Goal: Task Accomplishment & Management: Manage account settings

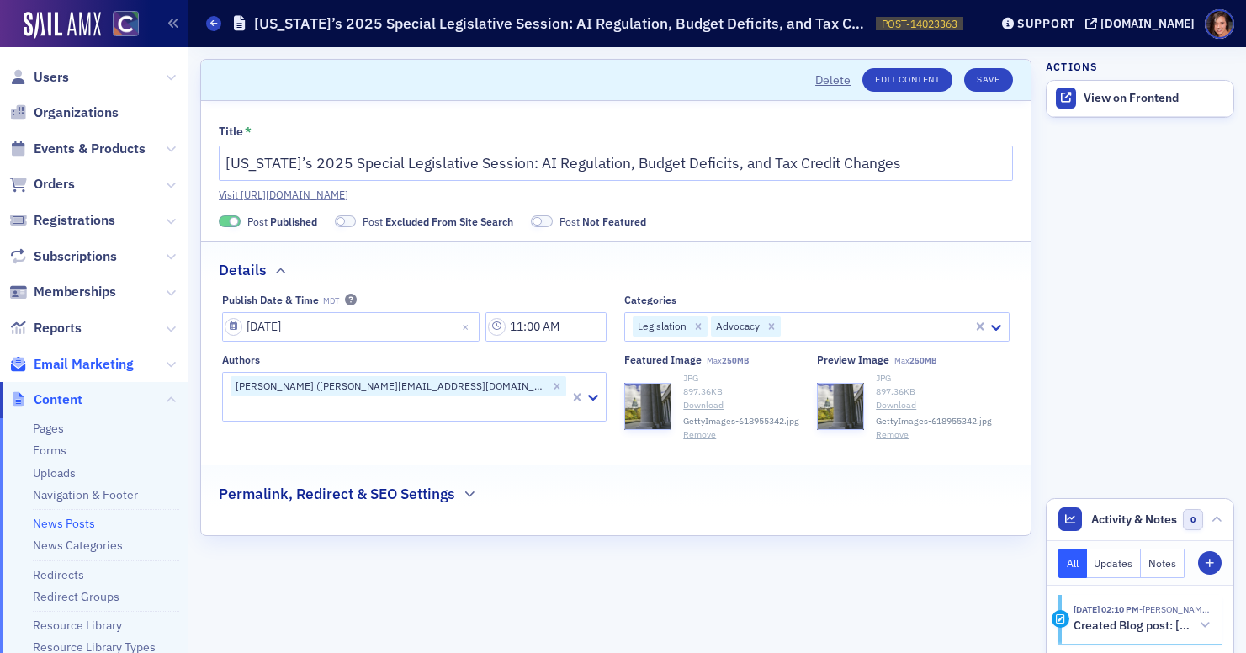
click at [78, 368] on span "Email Marketing" at bounding box center [84, 364] width 100 height 19
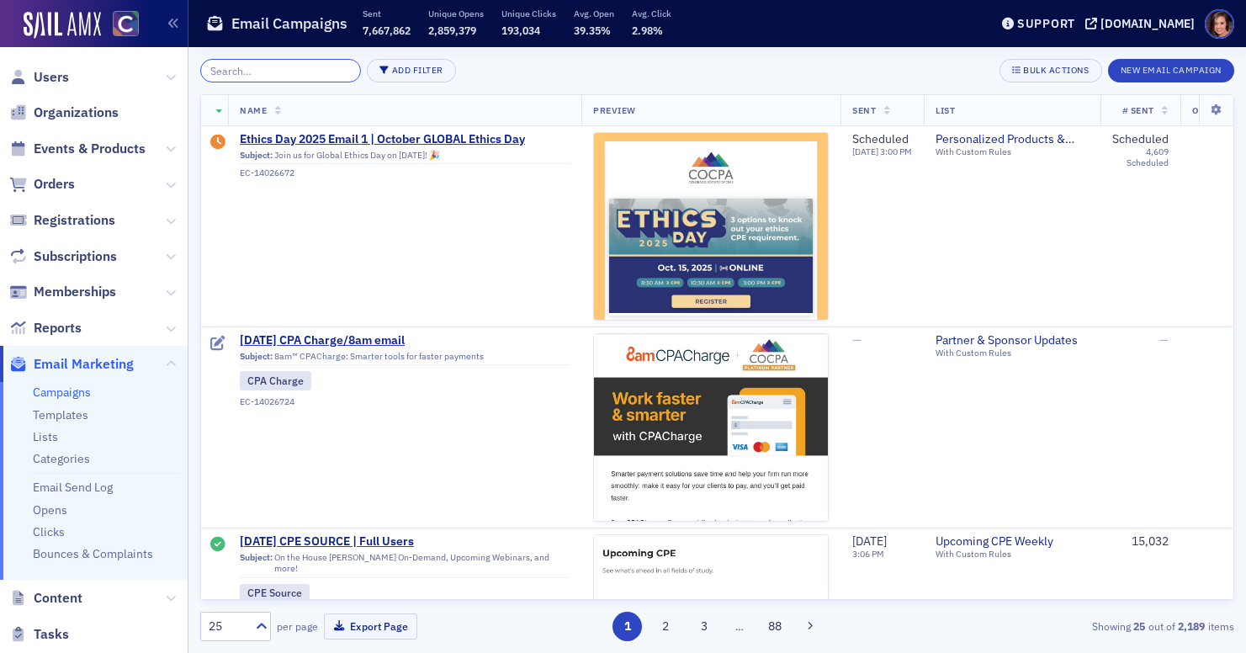
click at [260, 69] on input "search" at bounding box center [280, 71] width 161 height 24
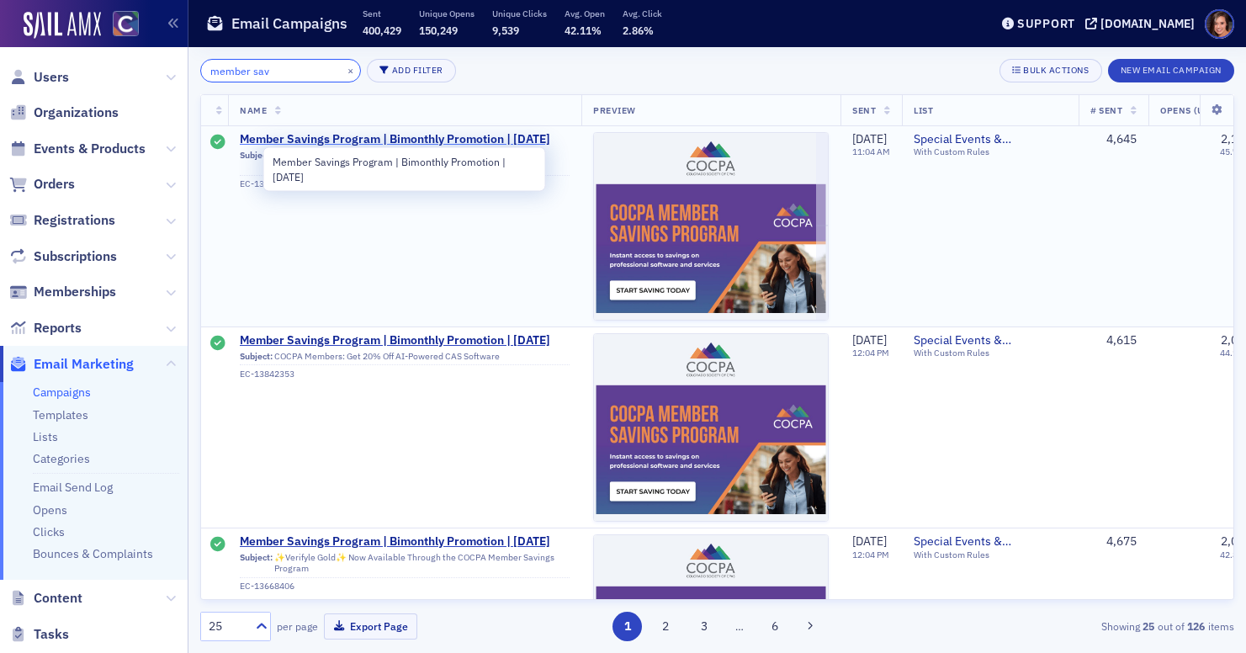
type input "member sav"
click at [374, 133] on span "Member Savings Program | Bimonthly Promotion | [DATE]" at bounding box center [405, 139] width 330 height 15
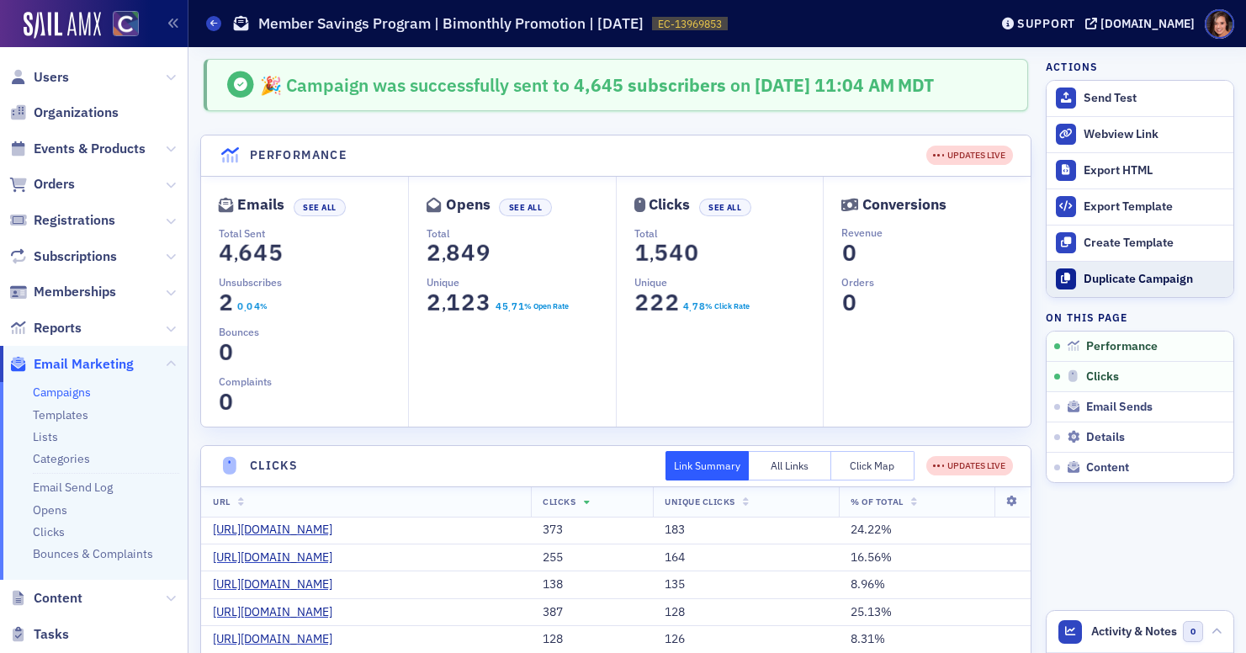
click at [1157, 287] on button "Duplicate Campaign" at bounding box center [1140, 279] width 187 height 36
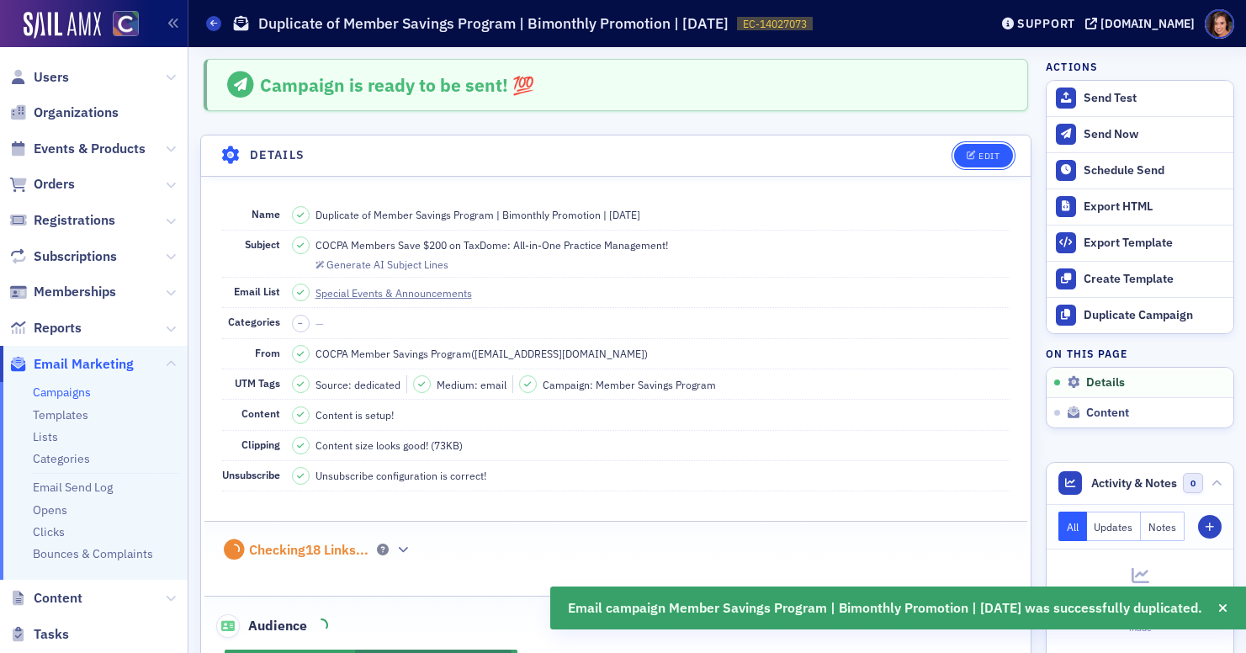
click at [1004, 152] on button "Edit" at bounding box center [983, 156] width 58 height 24
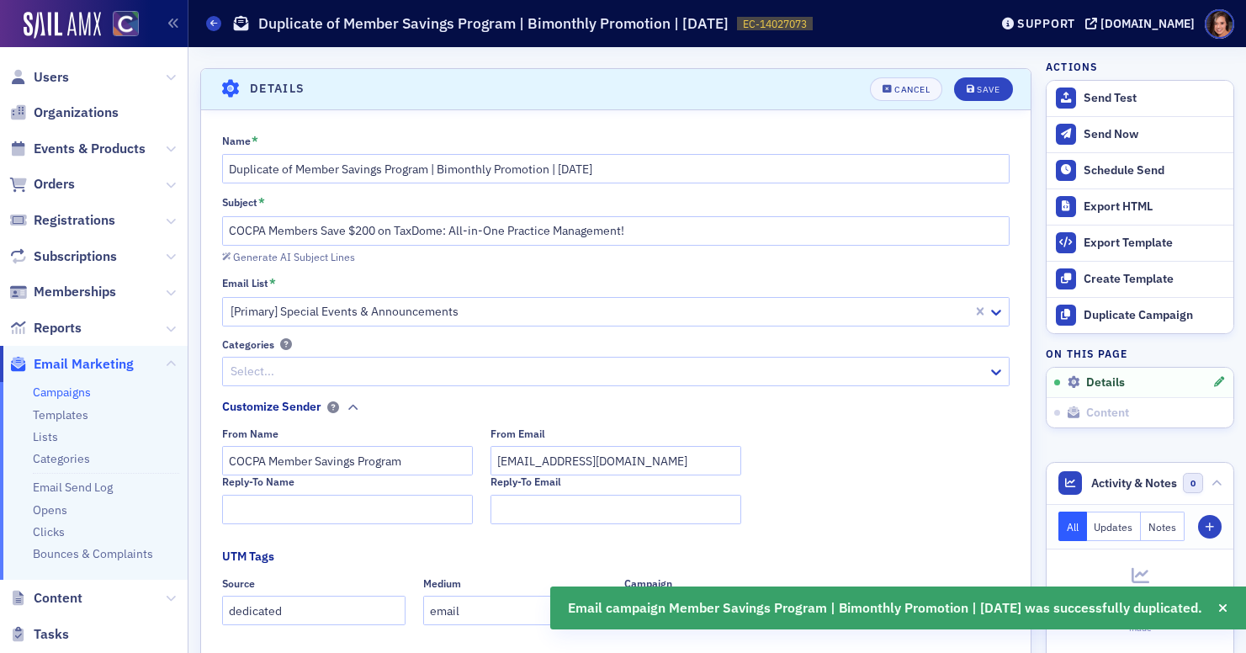
scroll to position [78, 0]
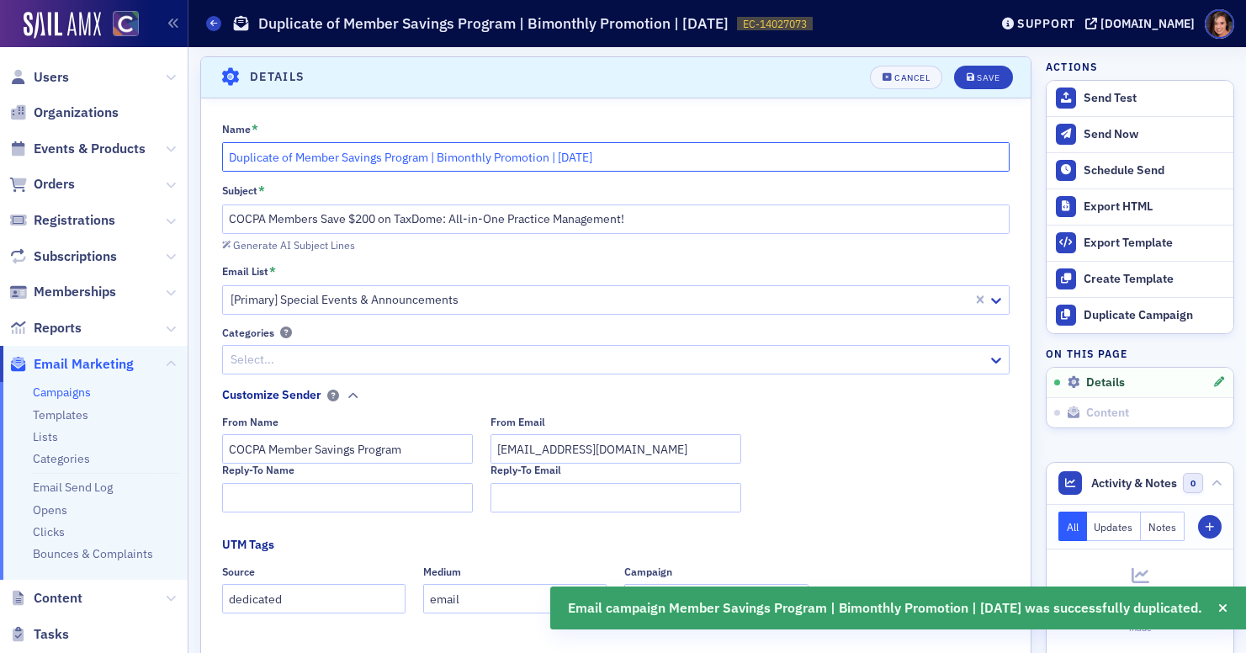
drag, startPoint x: 293, startPoint y: 156, endPoint x: 216, endPoint y: 141, distance: 78.0
click at [216, 141] on div "Name * Duplicate of Member Savings Program | Bimonthly Promotion | [DATE] Subje…" at bounding box center [616, 450] width 830 height 657
click at [500, 156] on input "Member Savings Program | Bimonthly Promotion | [DATE]" at bounding box center [616, 156] width 788 height 29
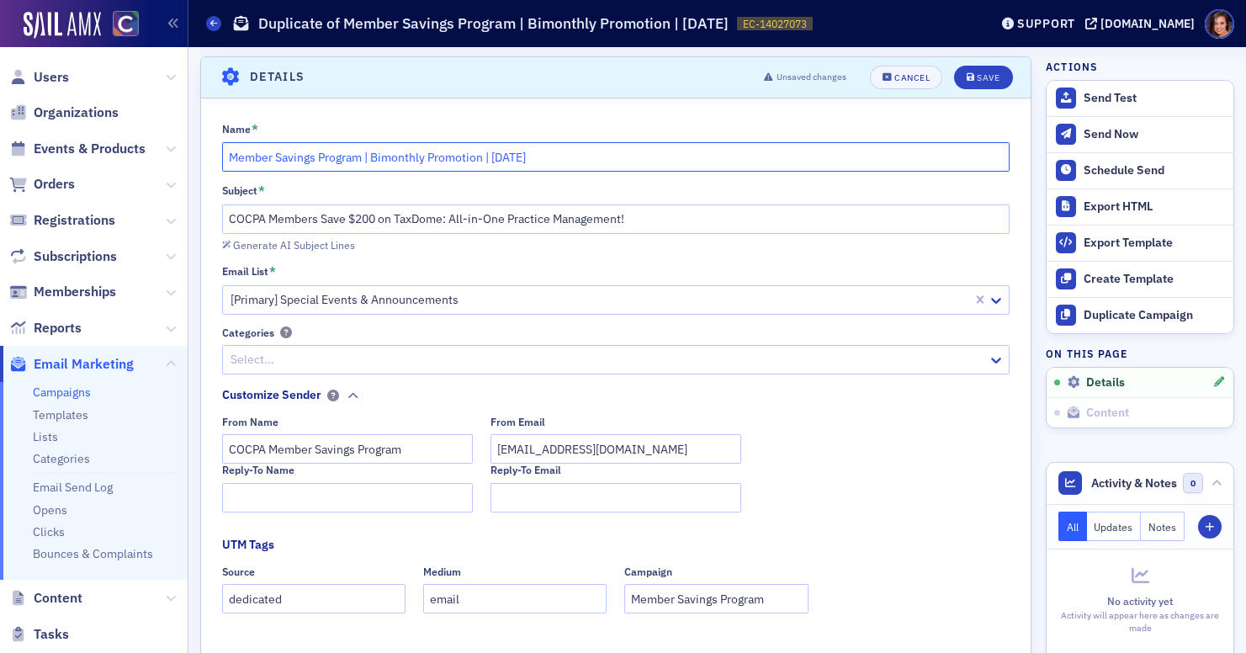
click at [566, 159] on input "Member Savings Program | Bimonthly Promotion | [DATE]" at bounding box center [616, 156] width 788 height 29
click at [515, 152] on input "Member Savings Program | Bimonthly Promotion | [DATE]" at bounding box center [616, 156] width 788 height 29
type input "Member Savings Program | Bimonthly Promotion | [DATE]"
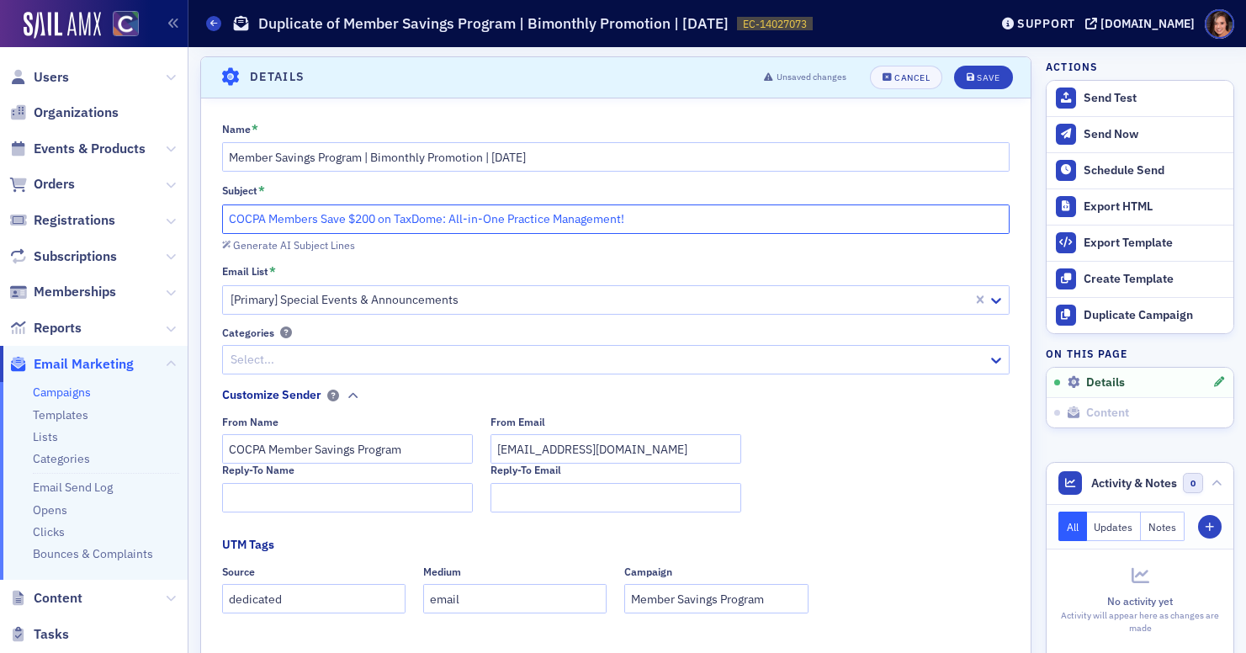
click at [591, 213] on input "COCPA Members Save $200 on TaxDome: All-in-One Practice Management!" at bounding box center [616, 218] width 788 height 29
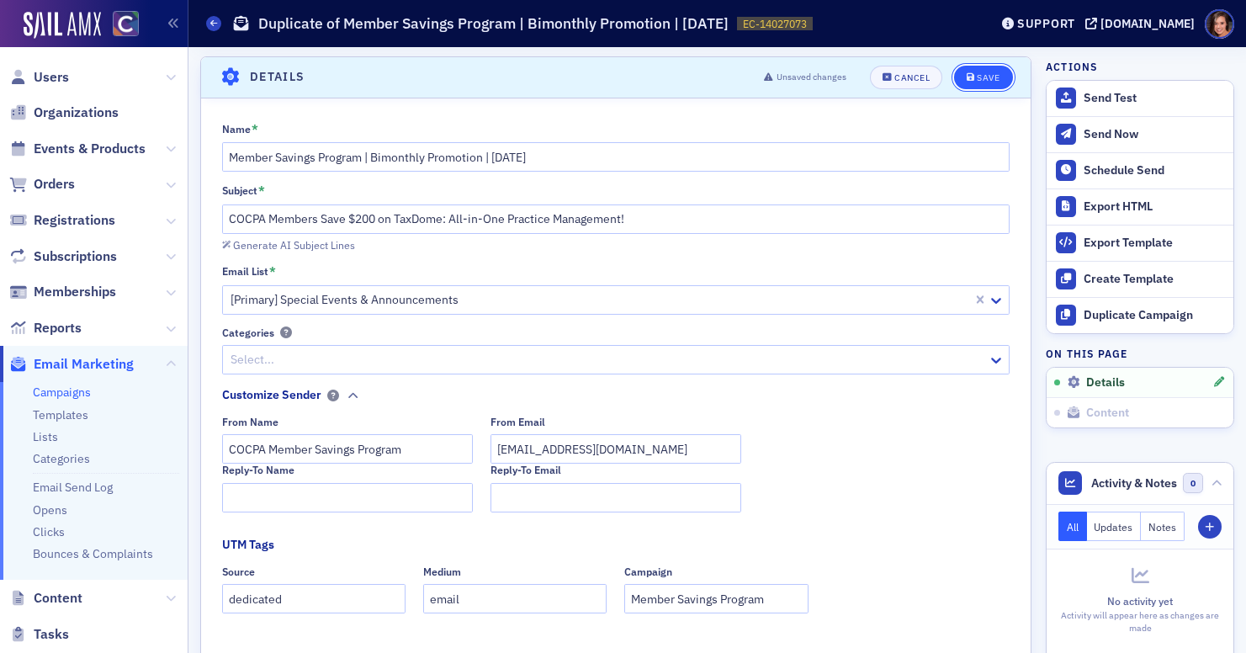
click at [975, 84] on button "Save" at bounding box center [983, 78] width 58 height 24
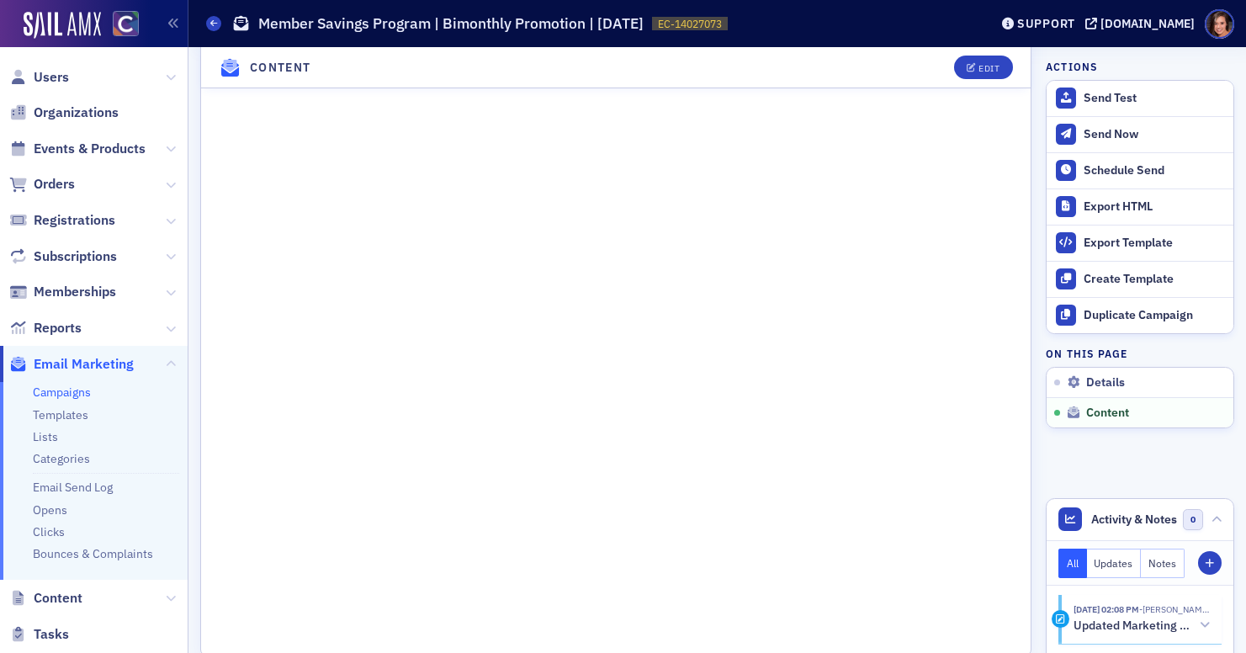
scroll to position [0, 0]
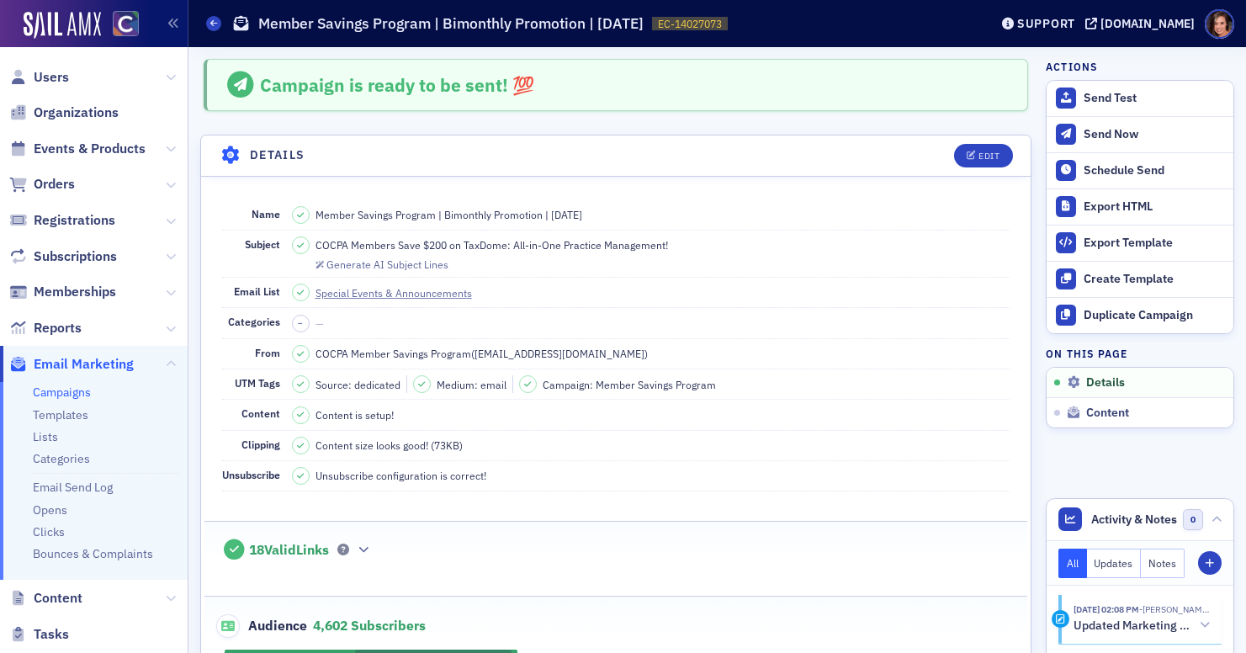
click at [590, 246] on span "COCPA Members Save $200 on TaxDome: All-in-One Practice Management!" at bounding box center [491, 244] width 353 height 15
copy span "COCPA Members Save $200 on TaxDome: All-in-One Practice Management!"
click at [982, 145] on button "Edit" at bounding box center [983, 156] width 58 height 24
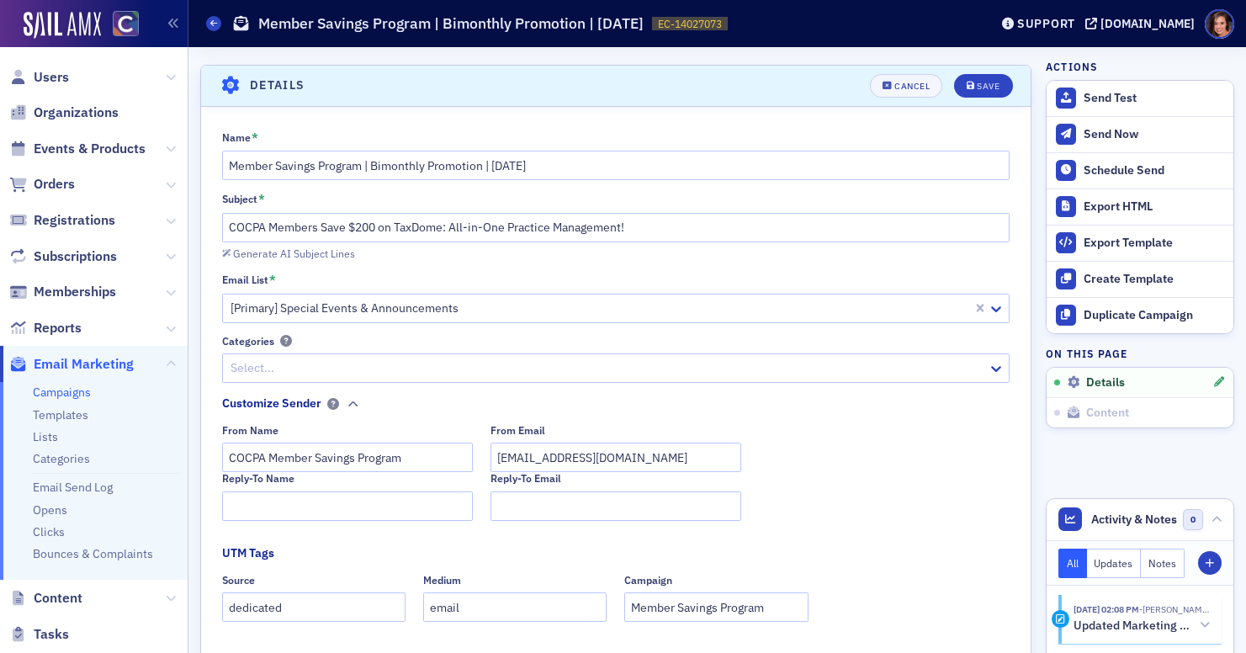
scroll to position [78, 0]
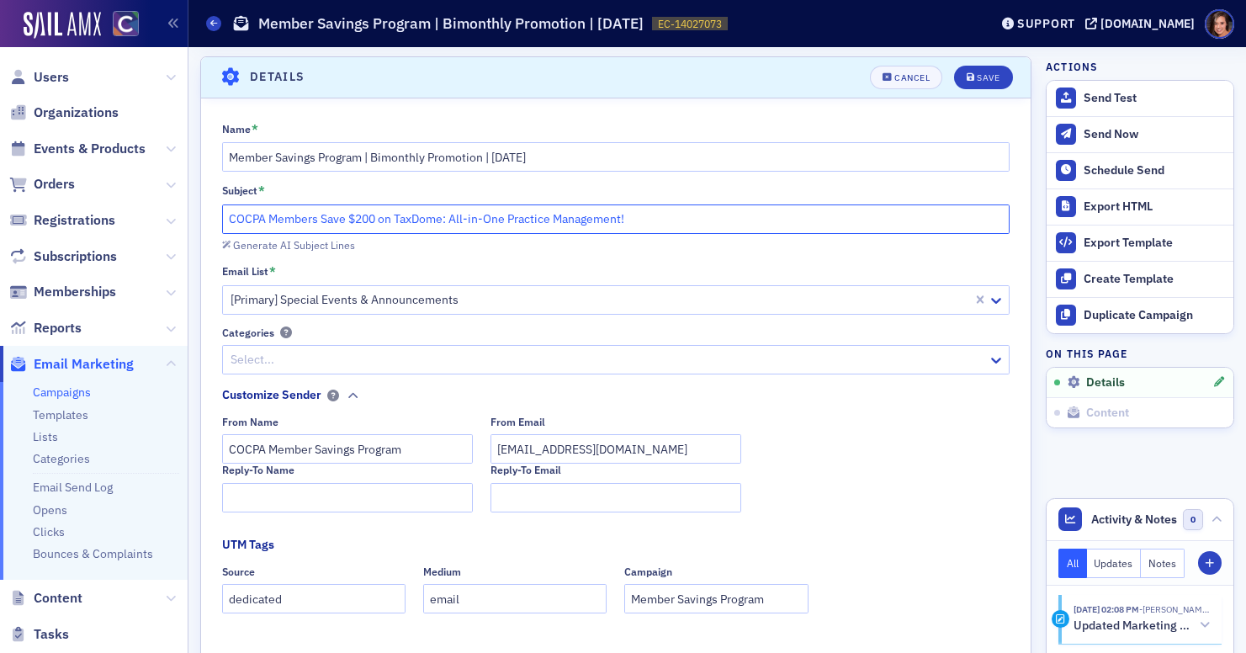
click at [473, 221] on input "COCPA Members Save $200 on TaxDome: All-in-One Practice Management!" at bounding box center [616, 218] width 788 height 29
paste input "with CPACharge: Fast, Secure, & Easy Payments"
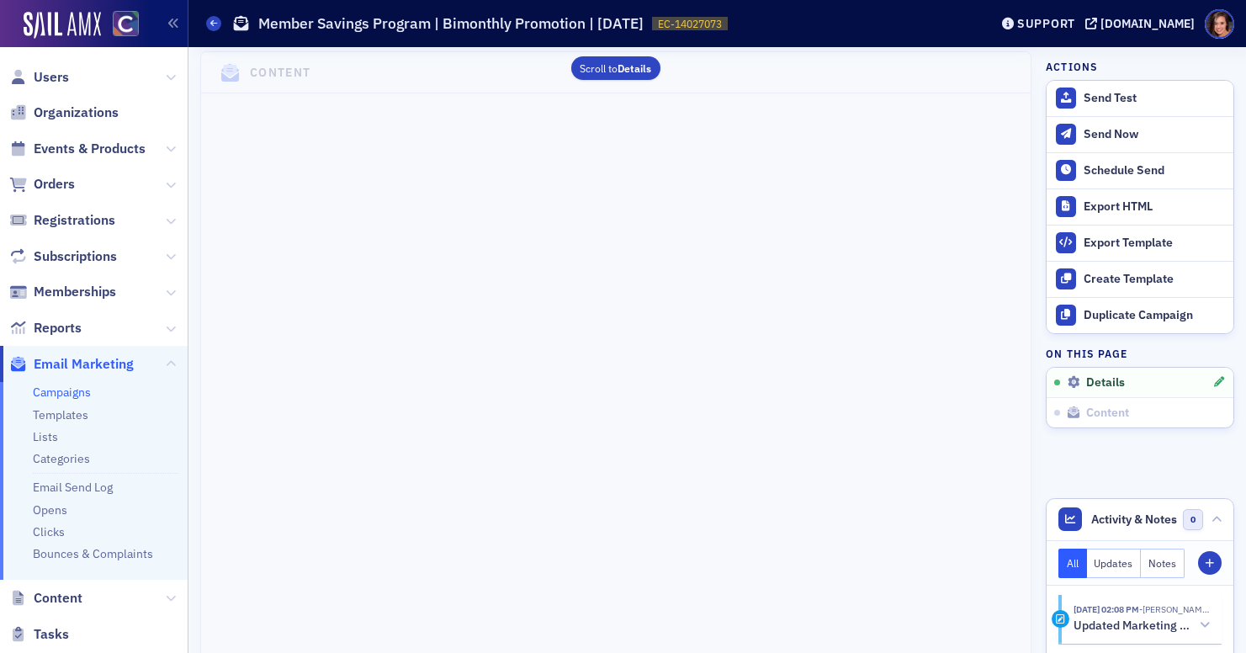
scroll to position [999, 0]
type input "COCPA Members Save with CPACharge: Fast, Secure, & Easy Payments"
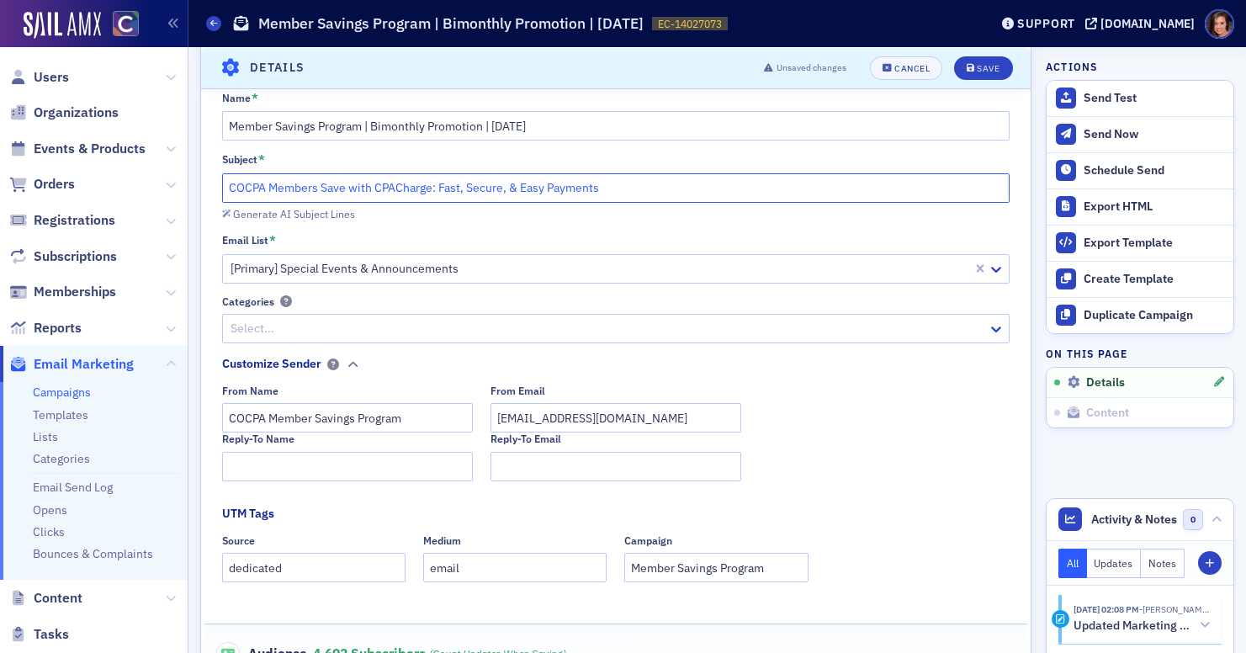
scroll to position [0, 0]
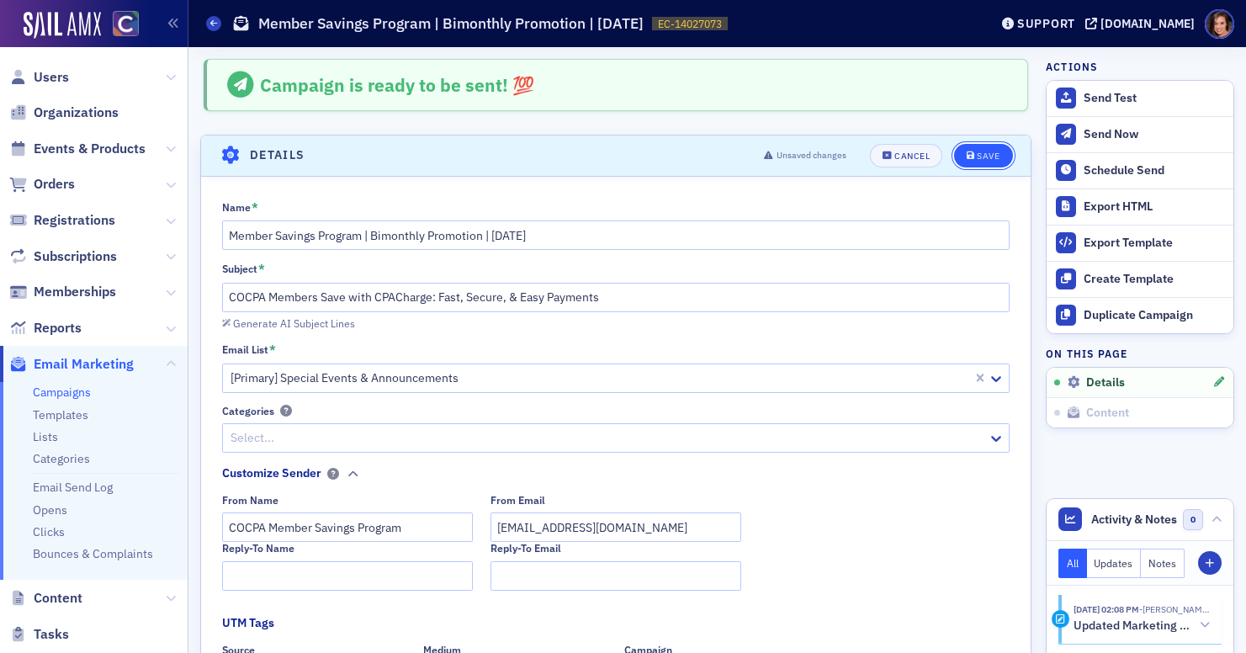
click at [992, 153] on div "Save" at bounding box center [988, 155] width 23 height 9
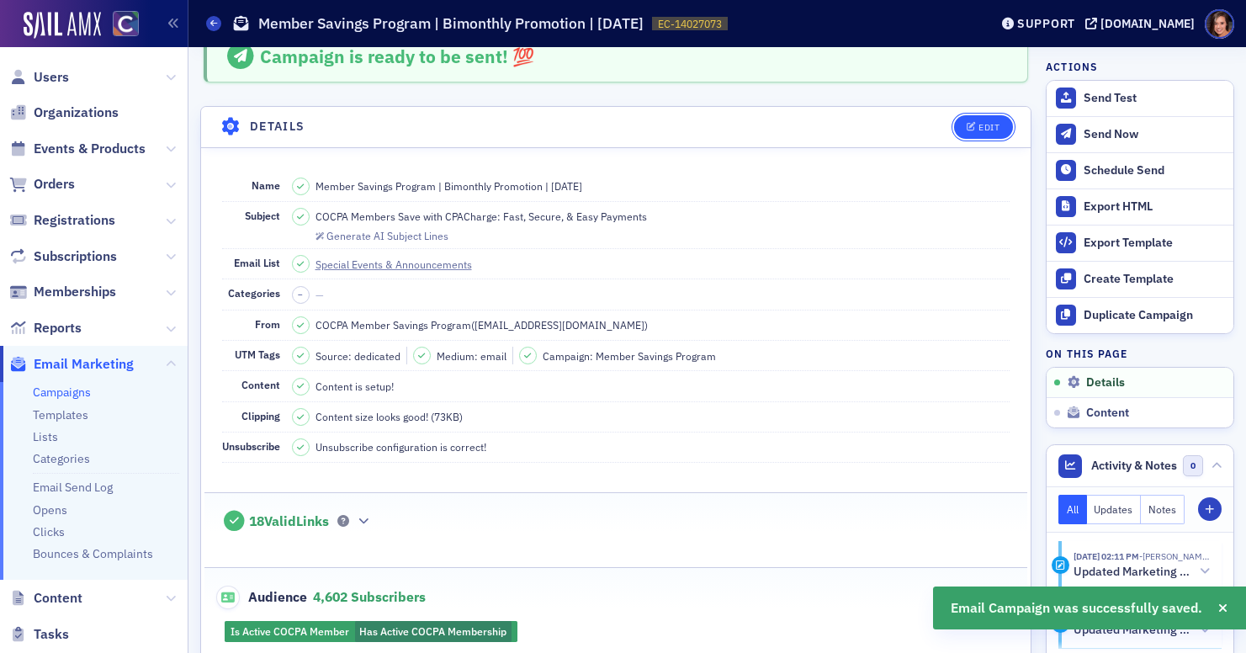
click at [991, 117] on button "Edit" at bounding box center [983, 127] width 58 height 24
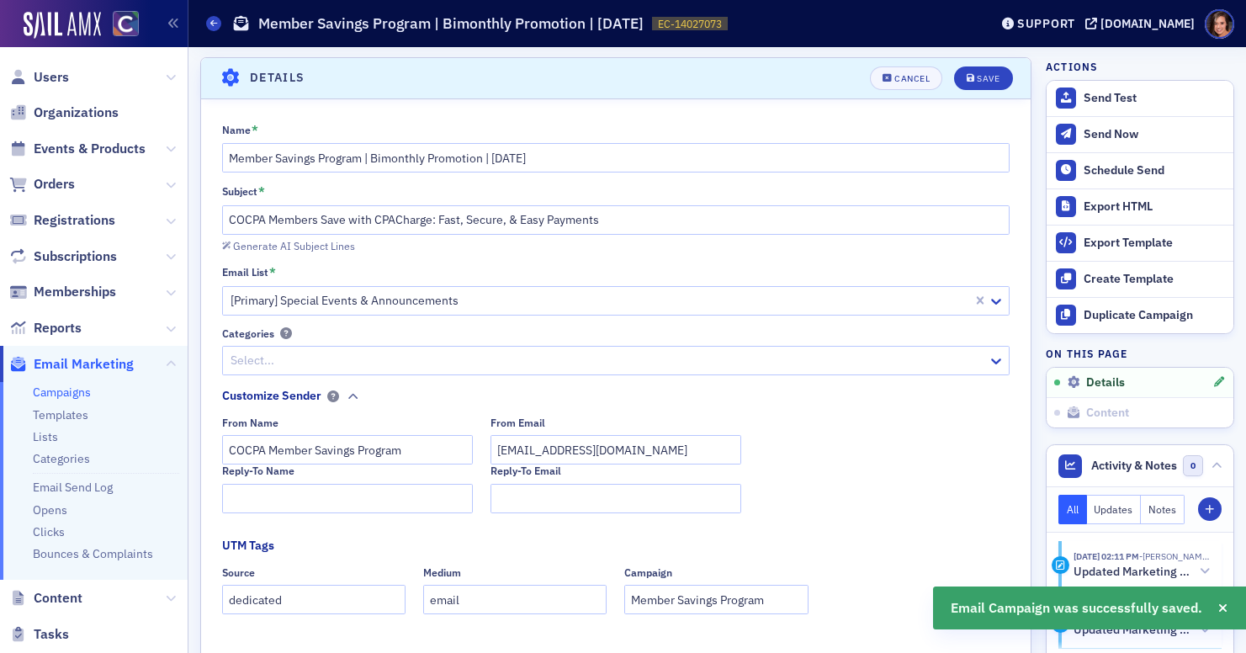
scroll to position [78, 0]
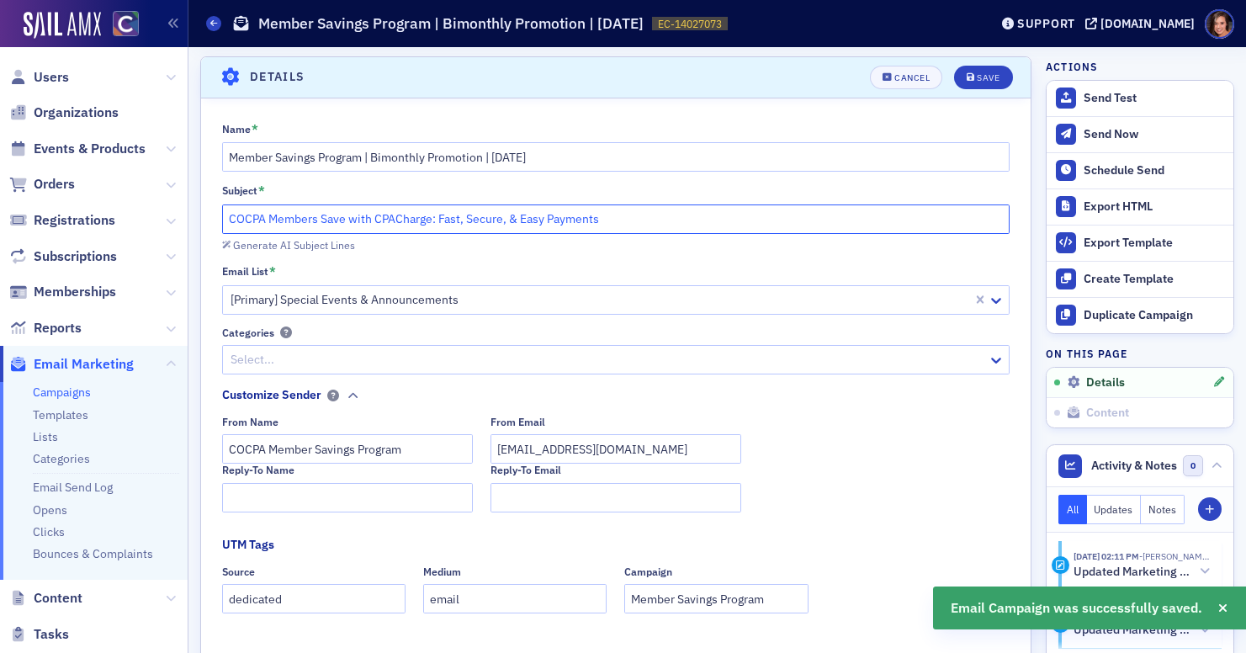
click at [400, 219] on input "COCPA Members Save with CPACharge: Fast, Secure, & Easy Payments" at bounding box center [616, 218] width 788 height 29
paste input "8am™"
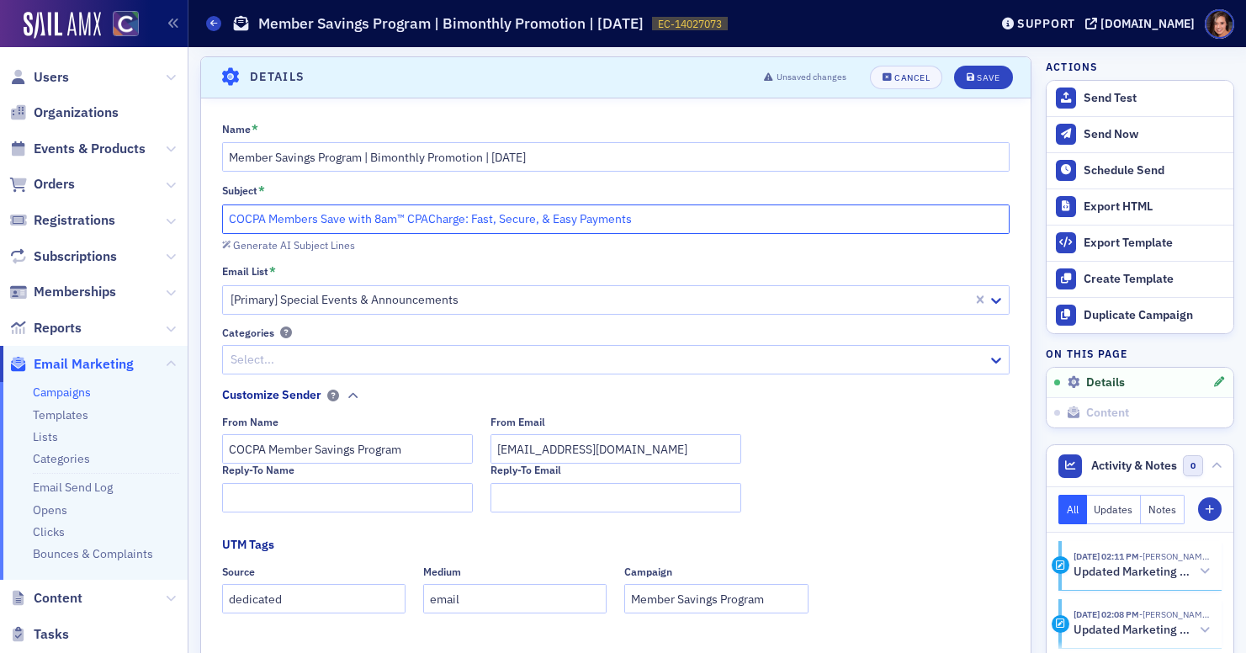
type input "COCPA Members Save with 8am™ CPACharge: Fast, Secure, & Easy Payments"
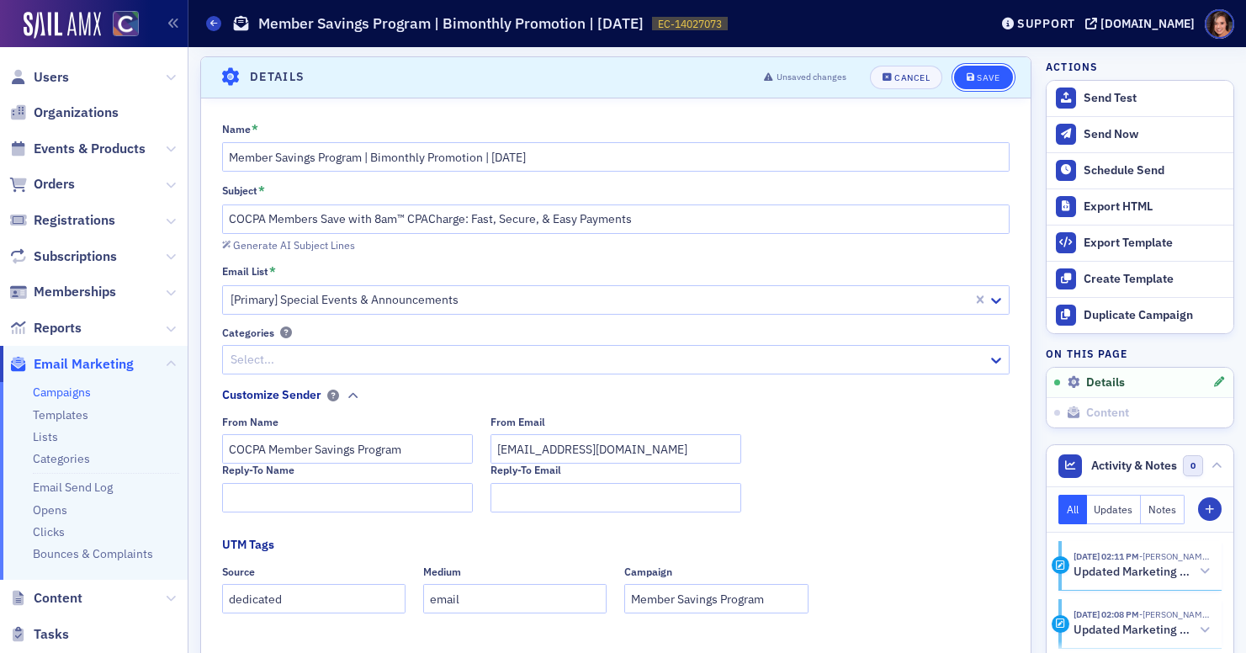
click at [987, 83] on button "Save" at bounding box center [983, 78] width 58 height 24
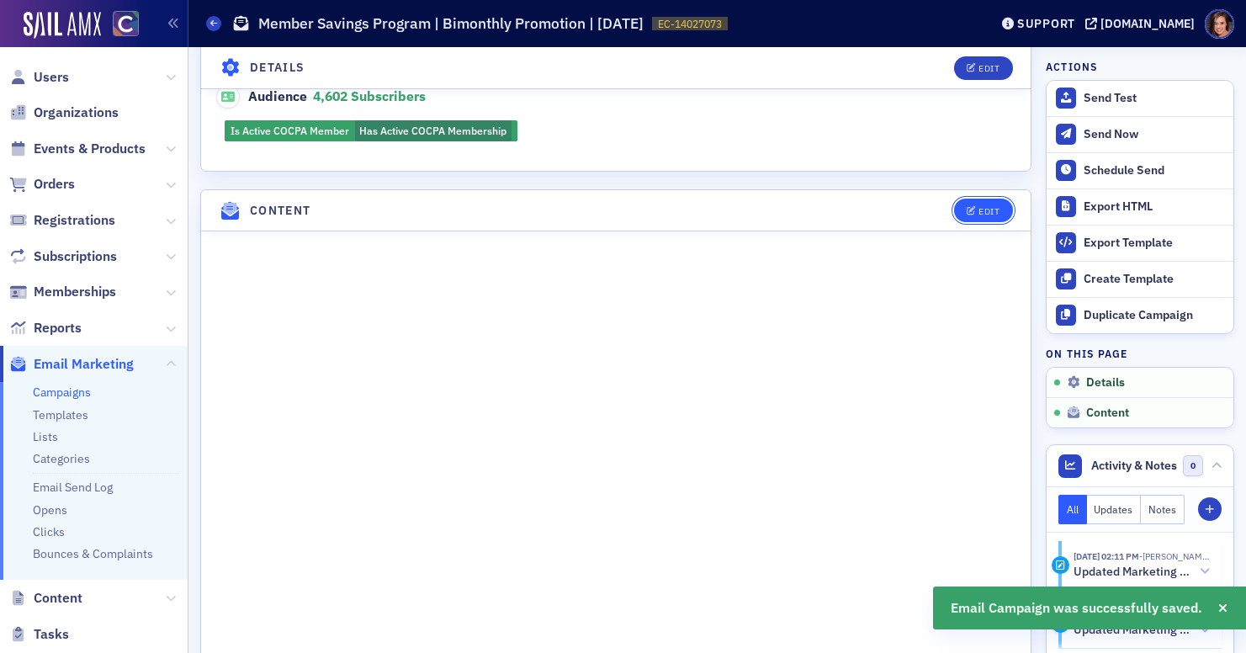
click at [996, 199] on button "Edit" at bounding box center [983, 211] width 58 height 24
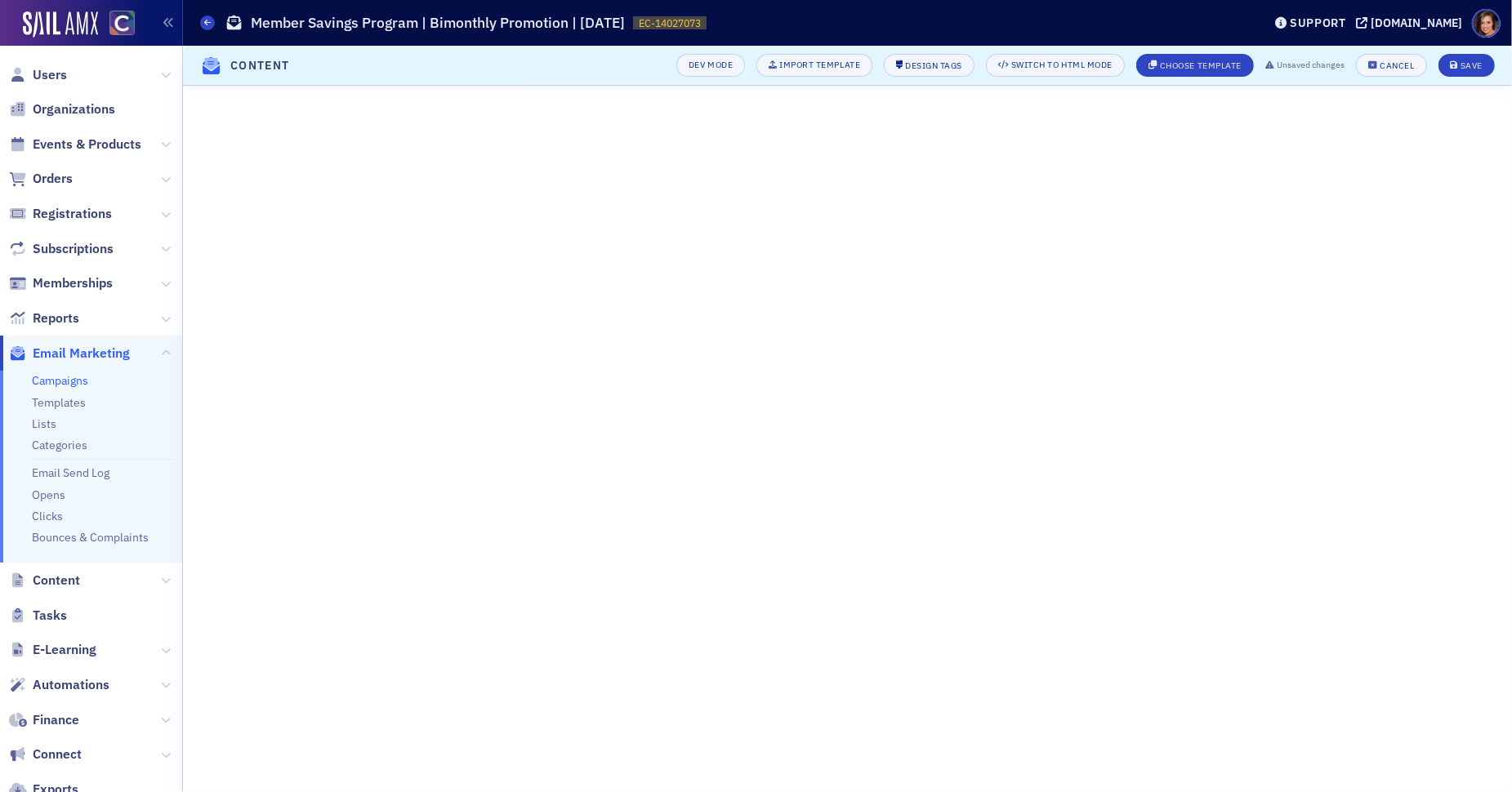
scroll to position [0, 0]
click at [1209, 70] on div "Save" at bounding box center [1471, 65] width 22 height 9
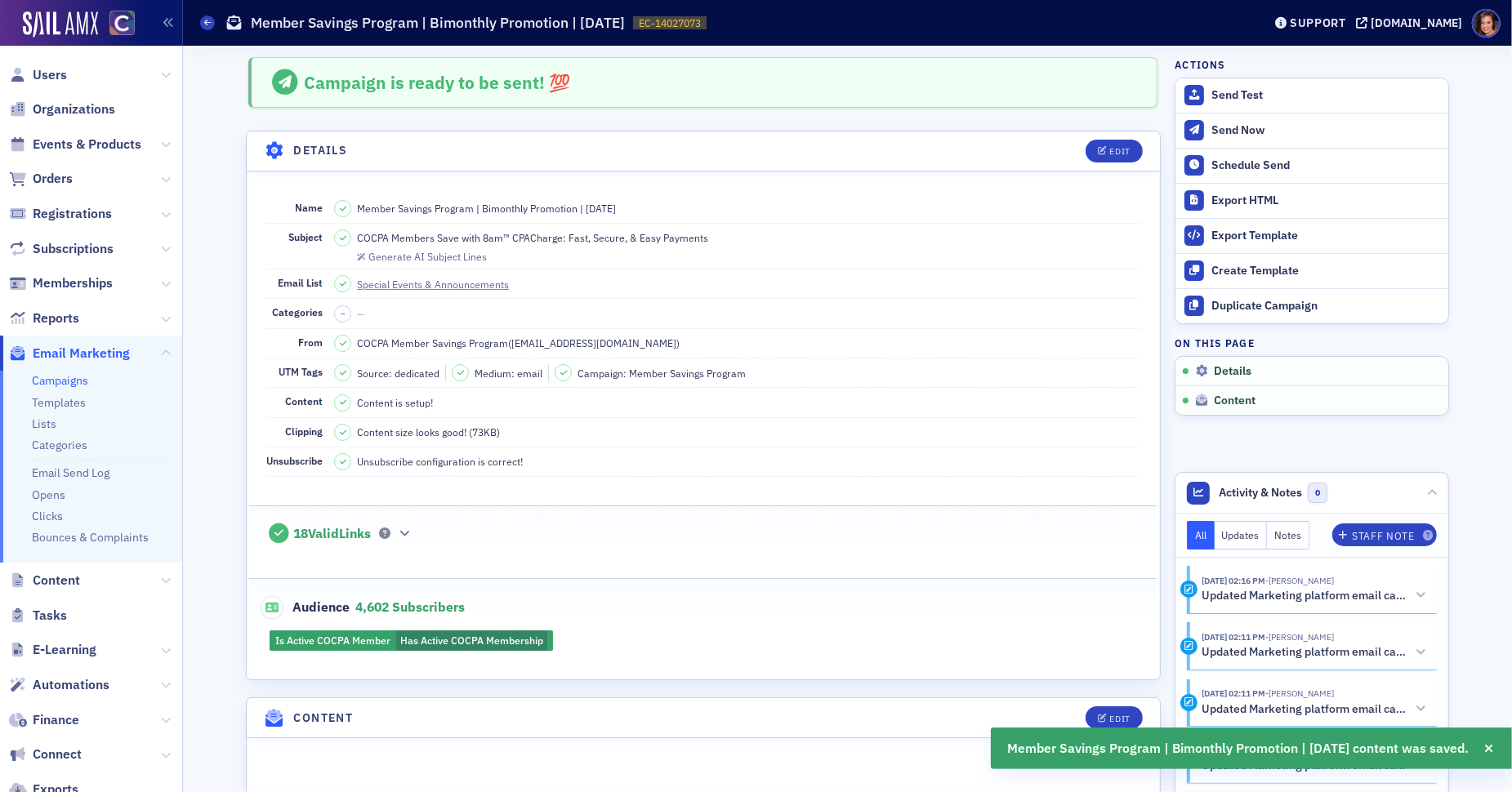
click at [79, 380] on link "Campaigns" at bounding box center [60, 380] width 56 height 15
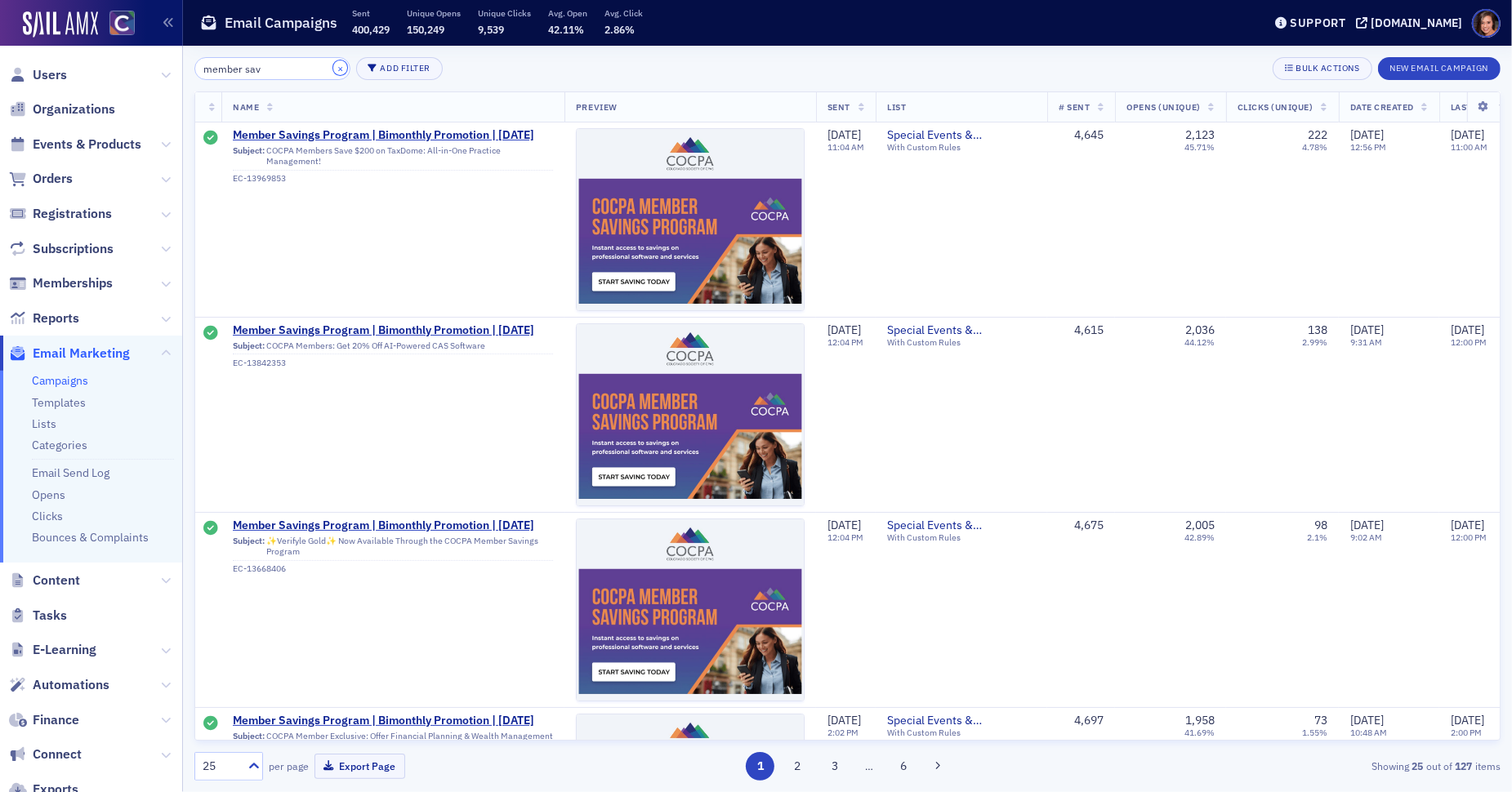
click at [333, 62] on button "×" at bounding box center [340, 67] width 15 height 15
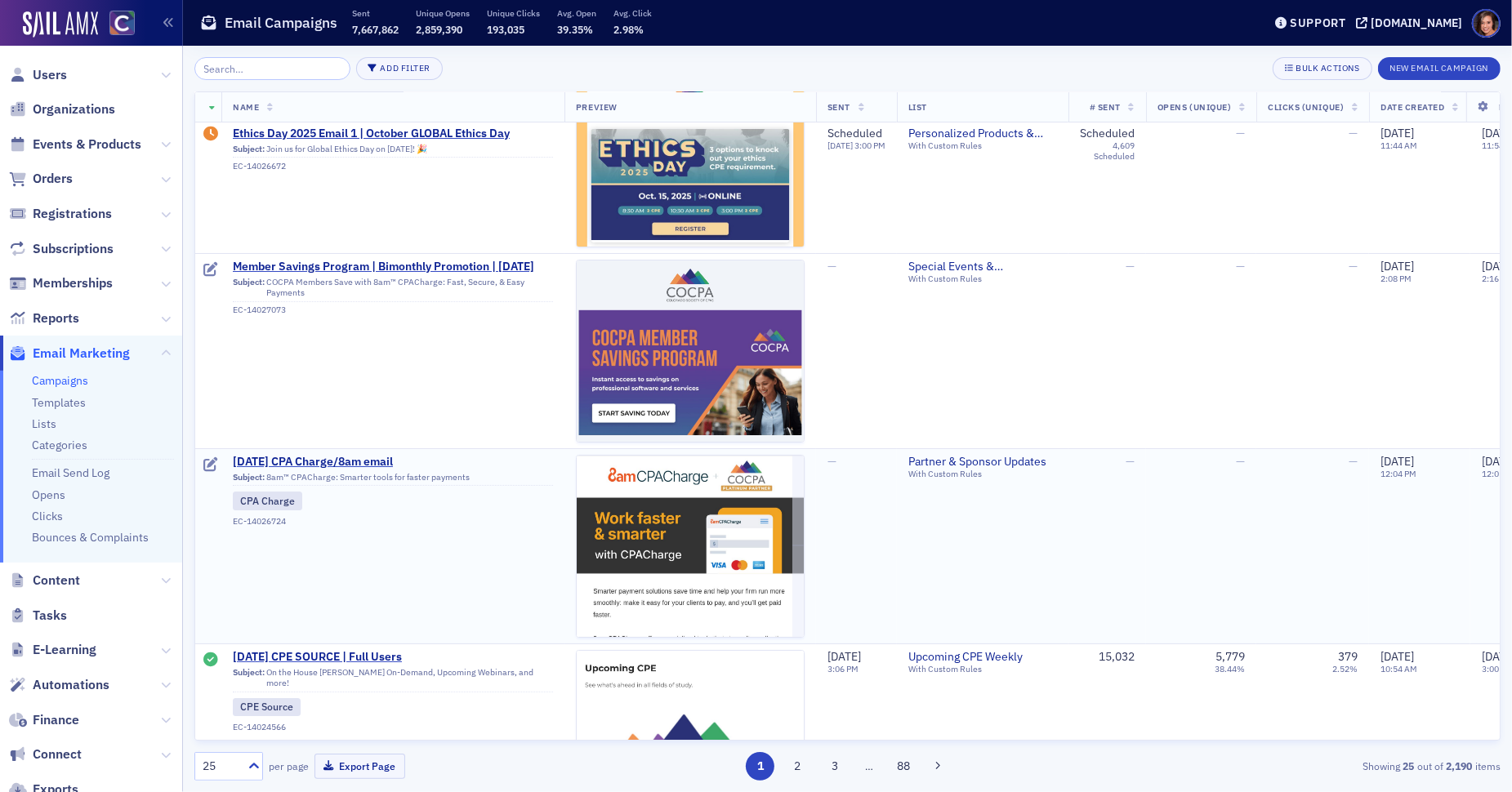
scroll to position [62, 0]
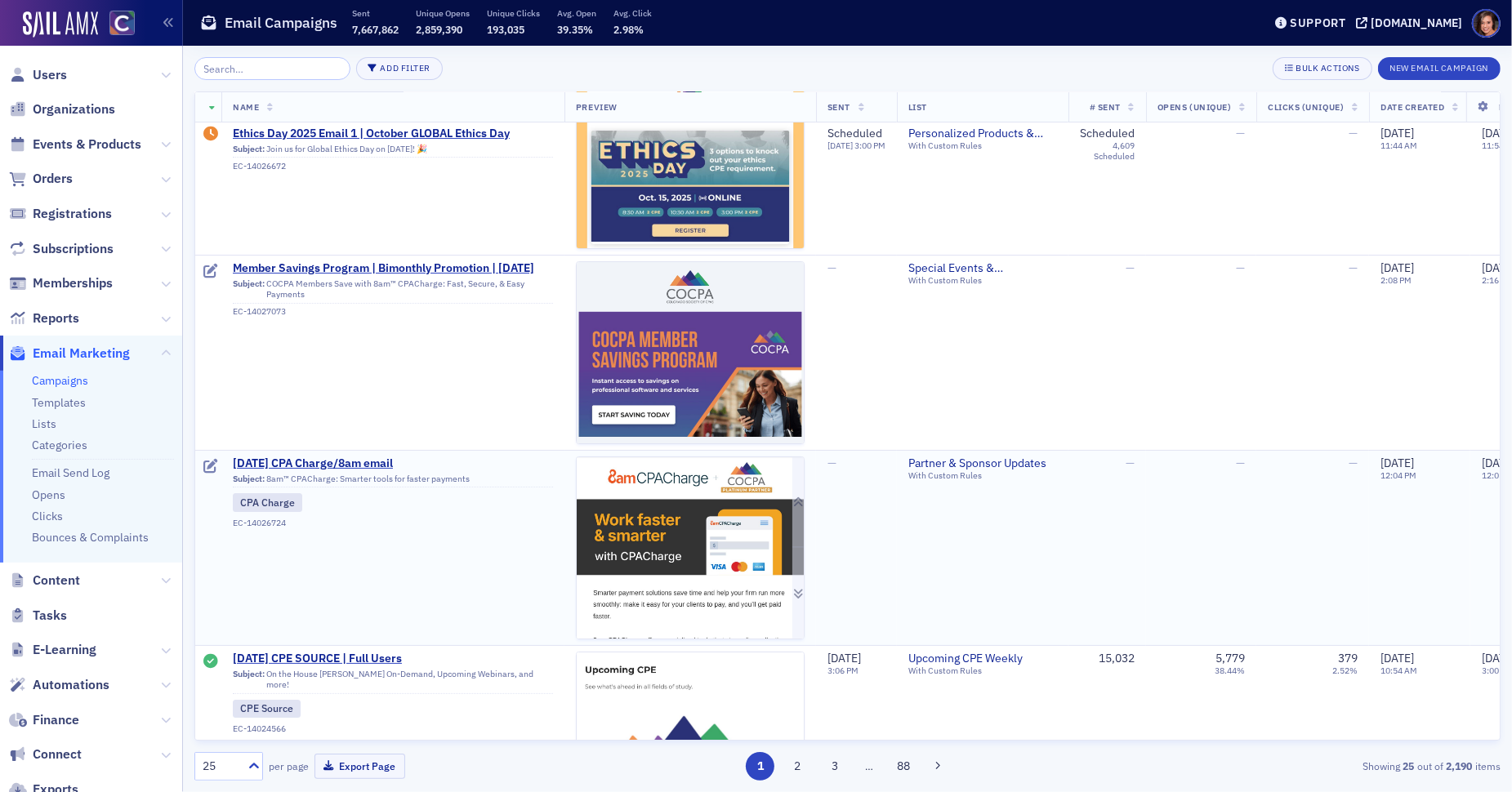
click at [685, 521] on img at bounding box center [690, 760] width 227 height 606
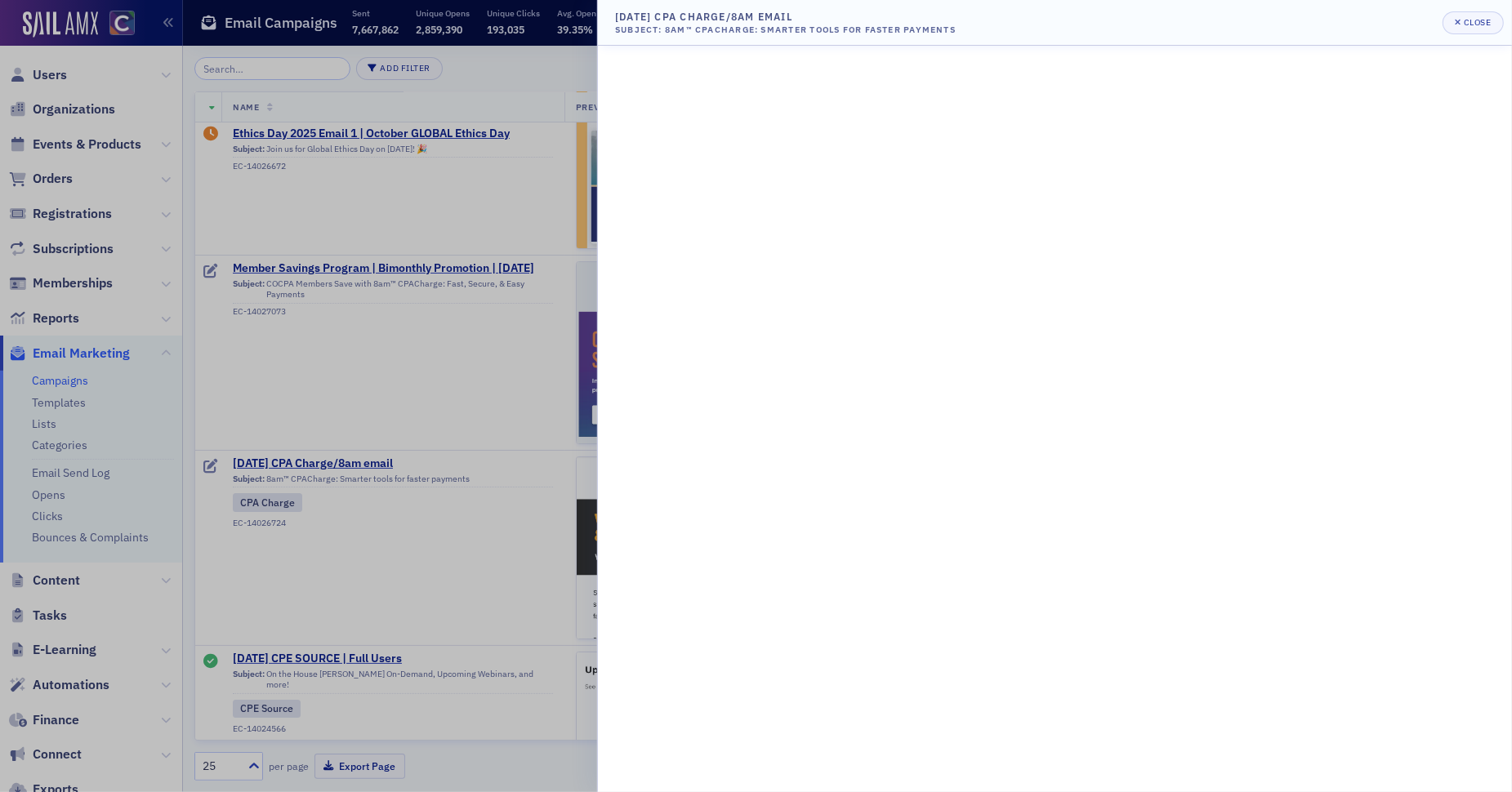
click at [491, 385] on div at bounding box center [756, 396] width 1512 height 792
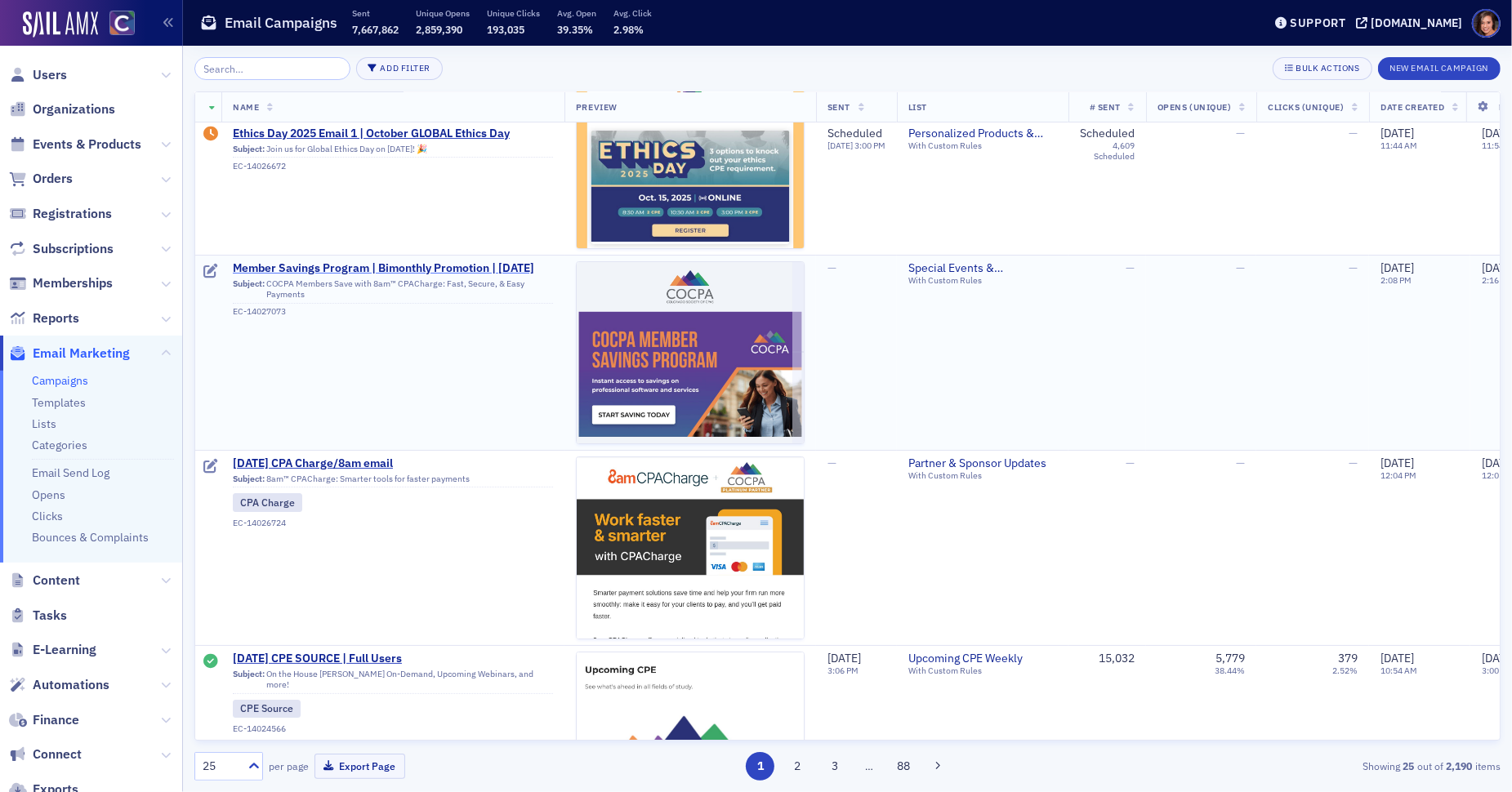
click at [480, 265] on span "Member Savings Program | Bimonthly Promotion | [DATE]" at bounding box center [393, 268] width 320 height 15
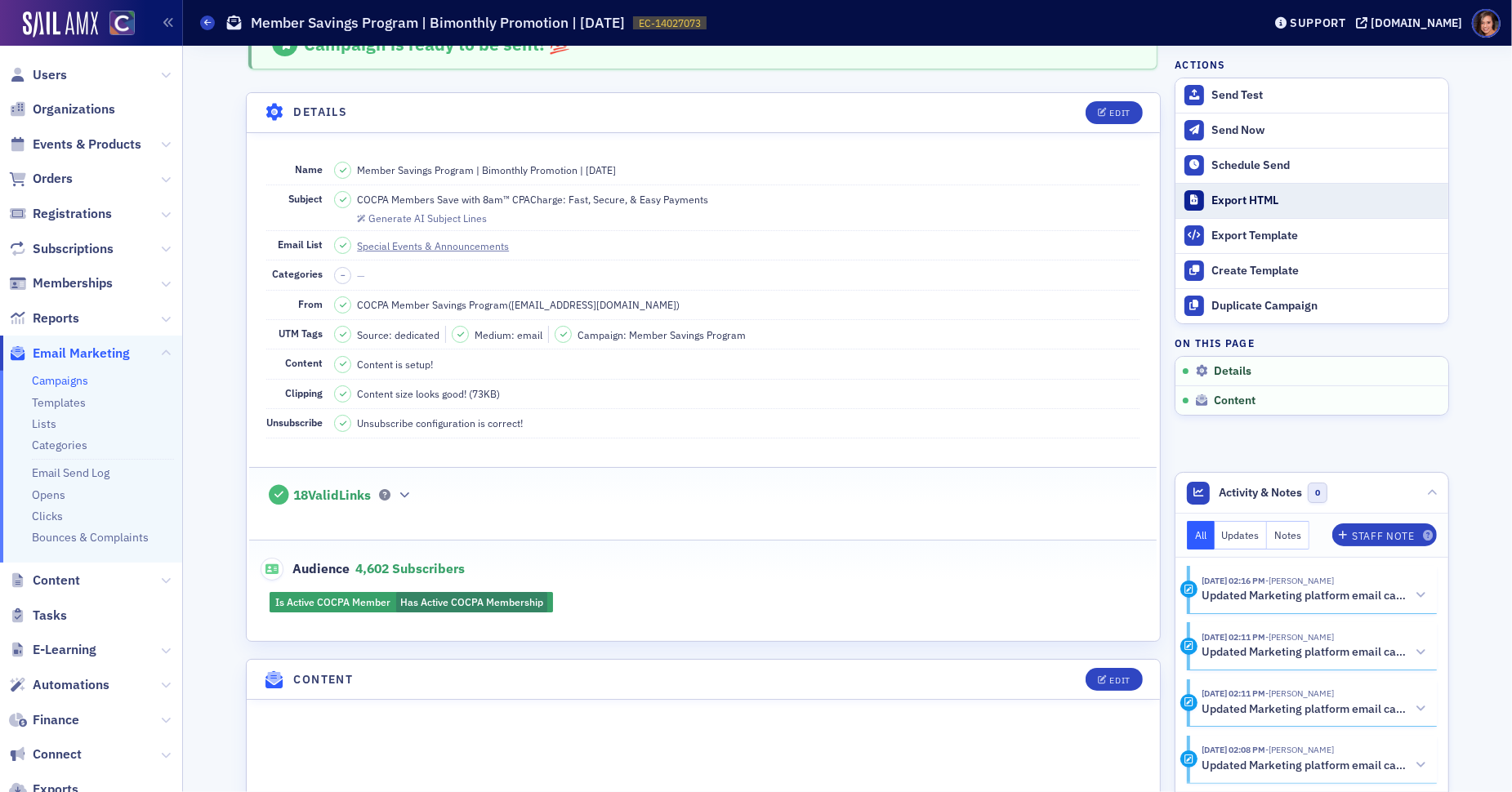
scroll to position [47, 0]
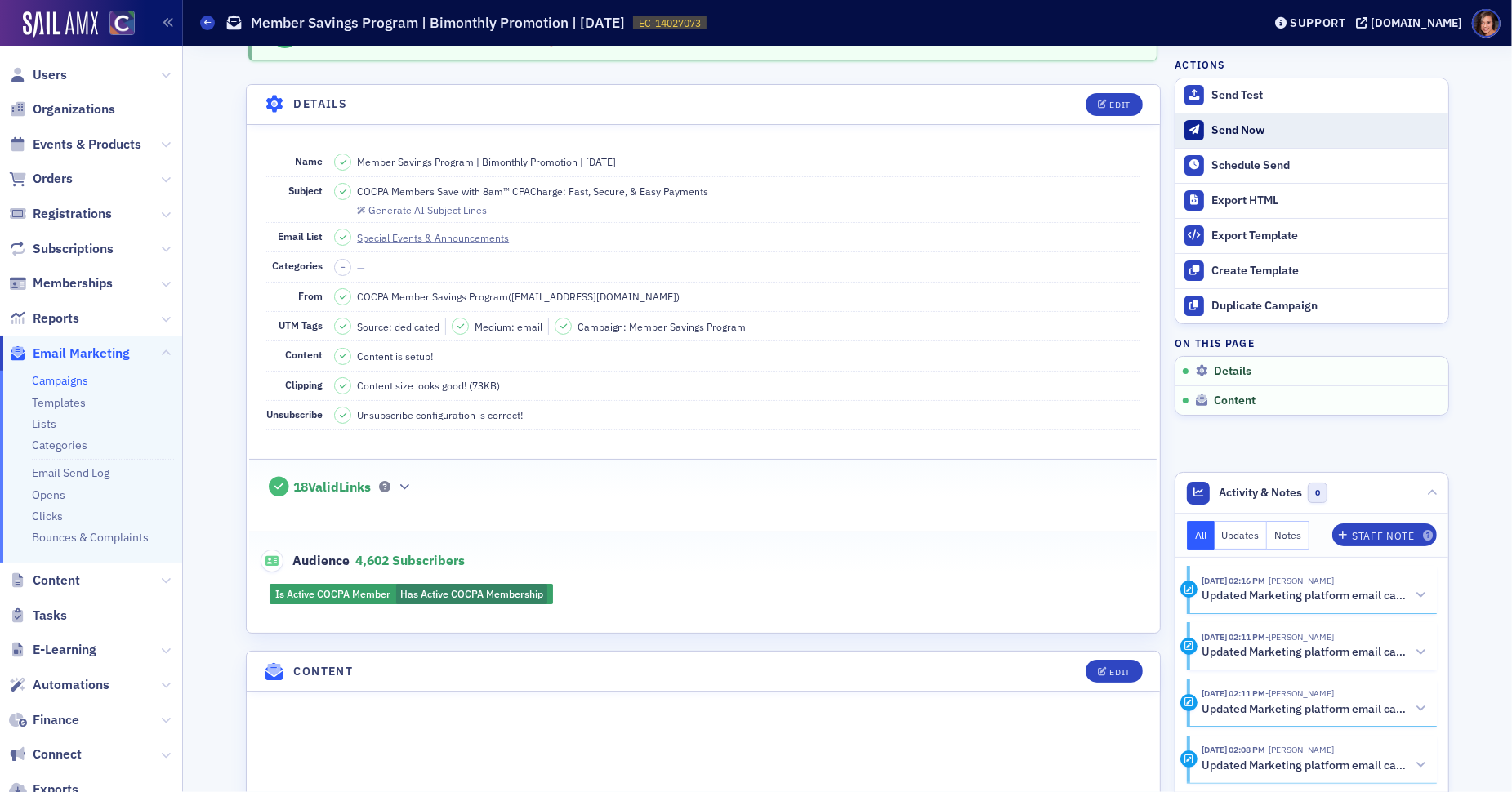
click at [1209, 135] on div "Send Now" at bounding box center [1327, 130] width 229 height 15
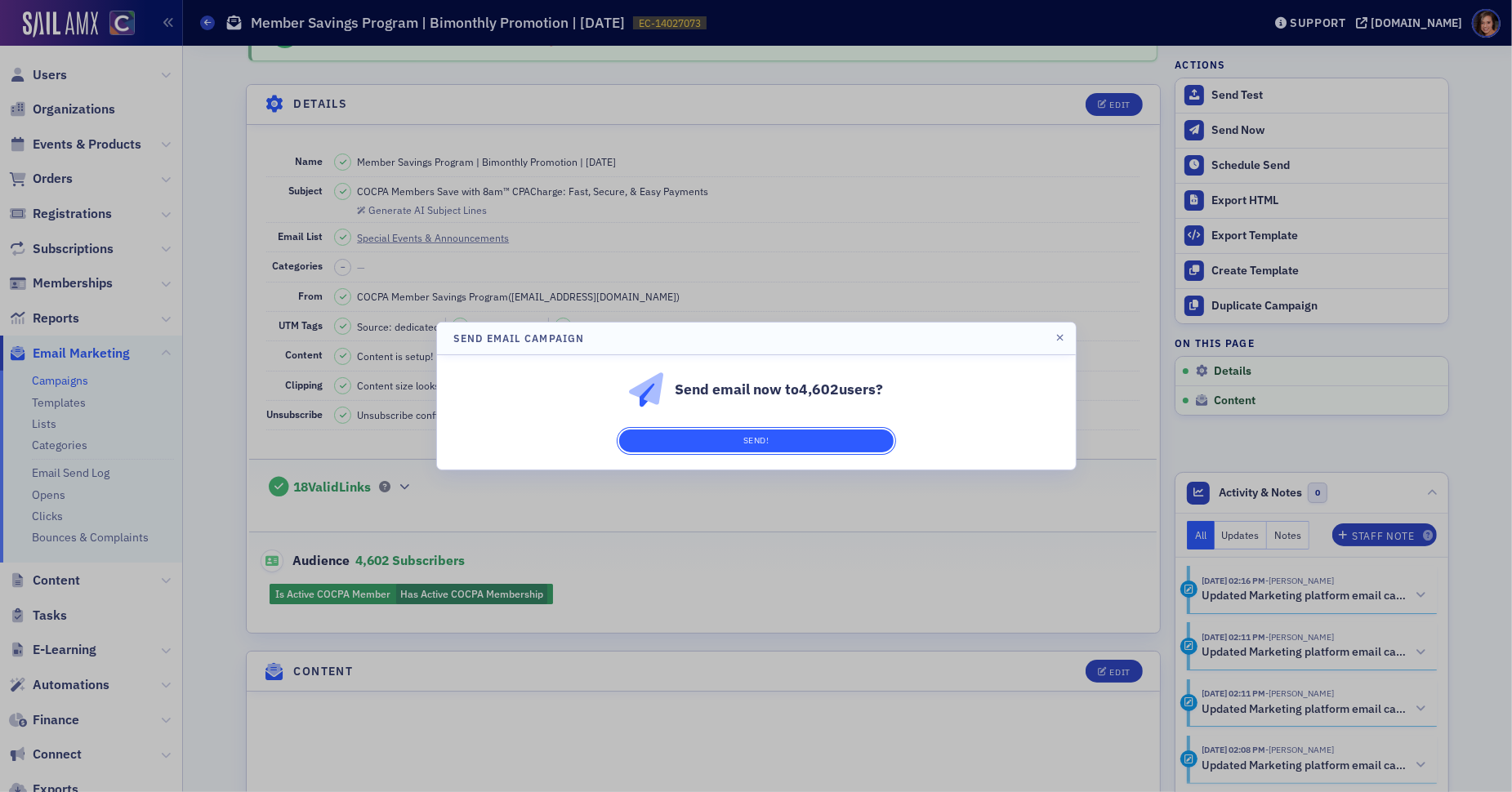
click at [866, 435] on button "Send!" at bounding box center [756, 442] width 275 height 23
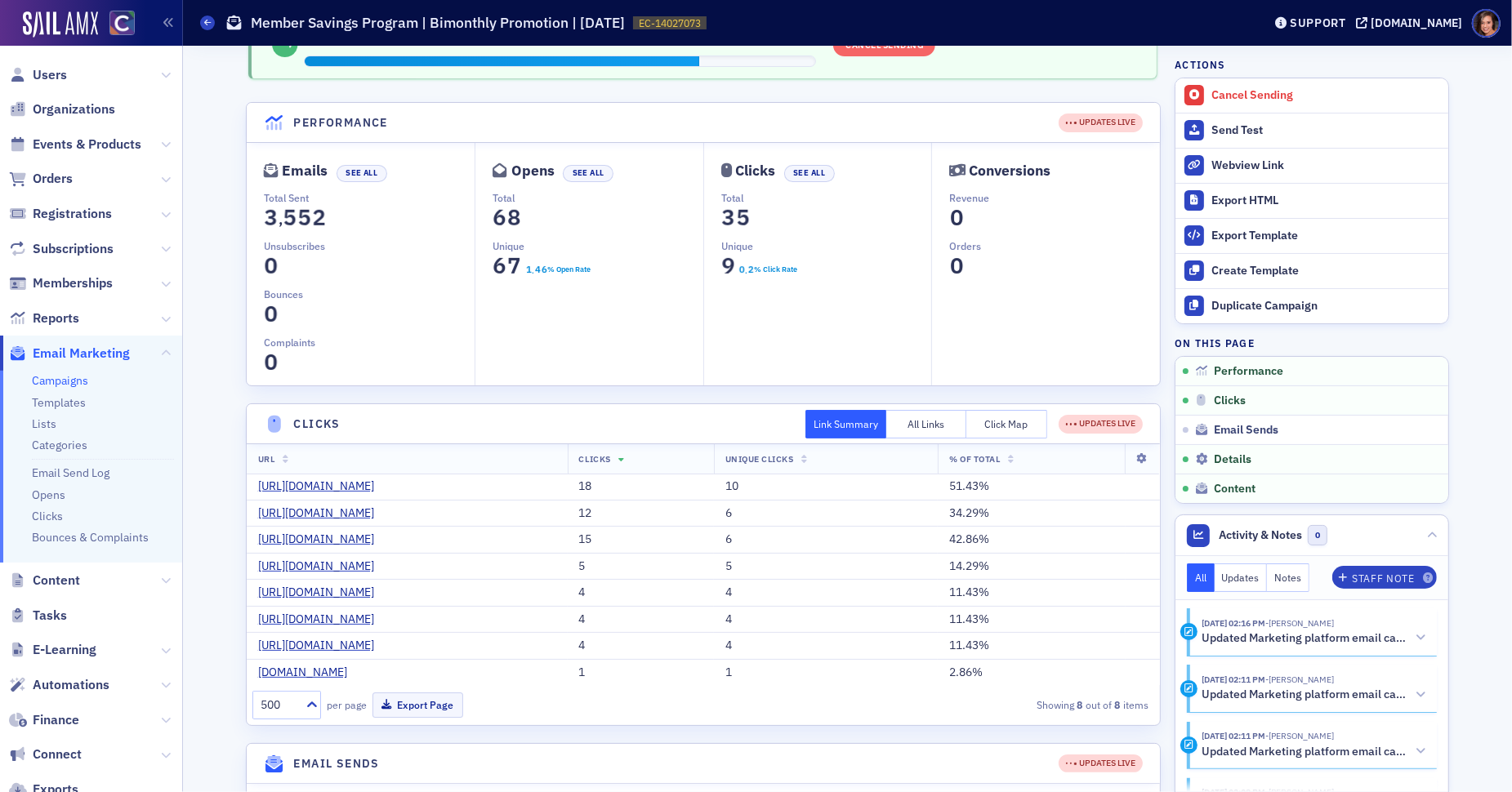
scroll to position [55, 0]
